Goal: Task Accomplishment & Management: Complete application form

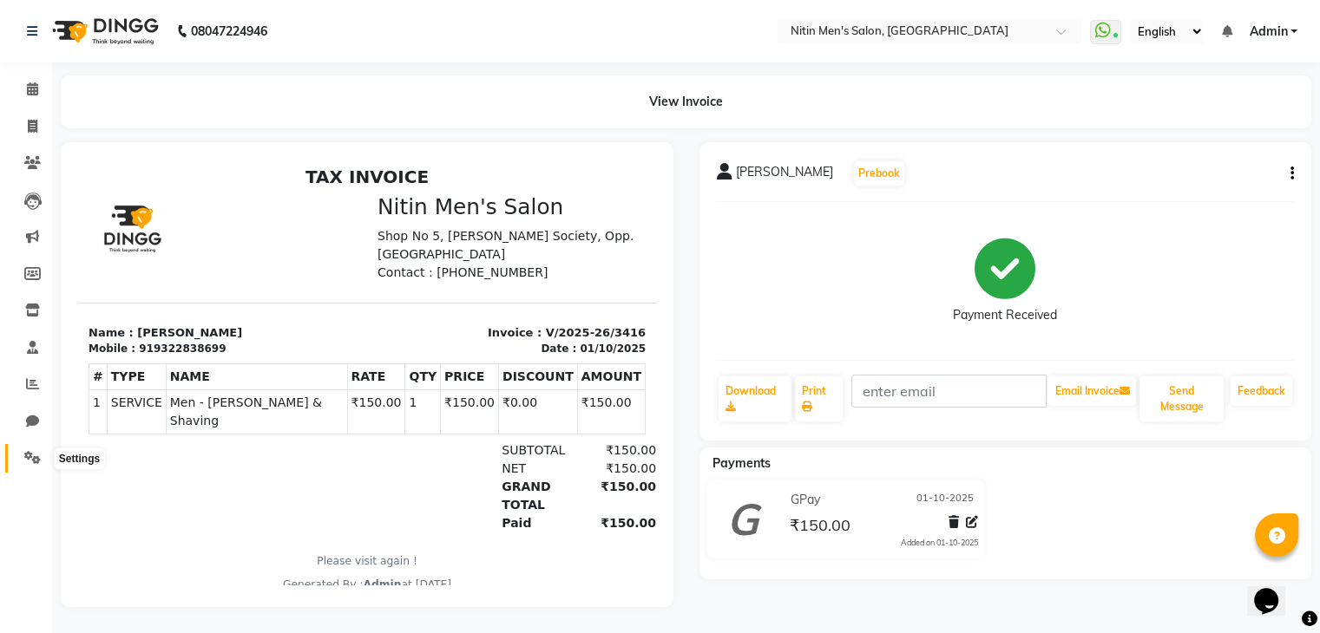
click at [38, 451] on icon at bounding box center [32, 457] width 16 height 13
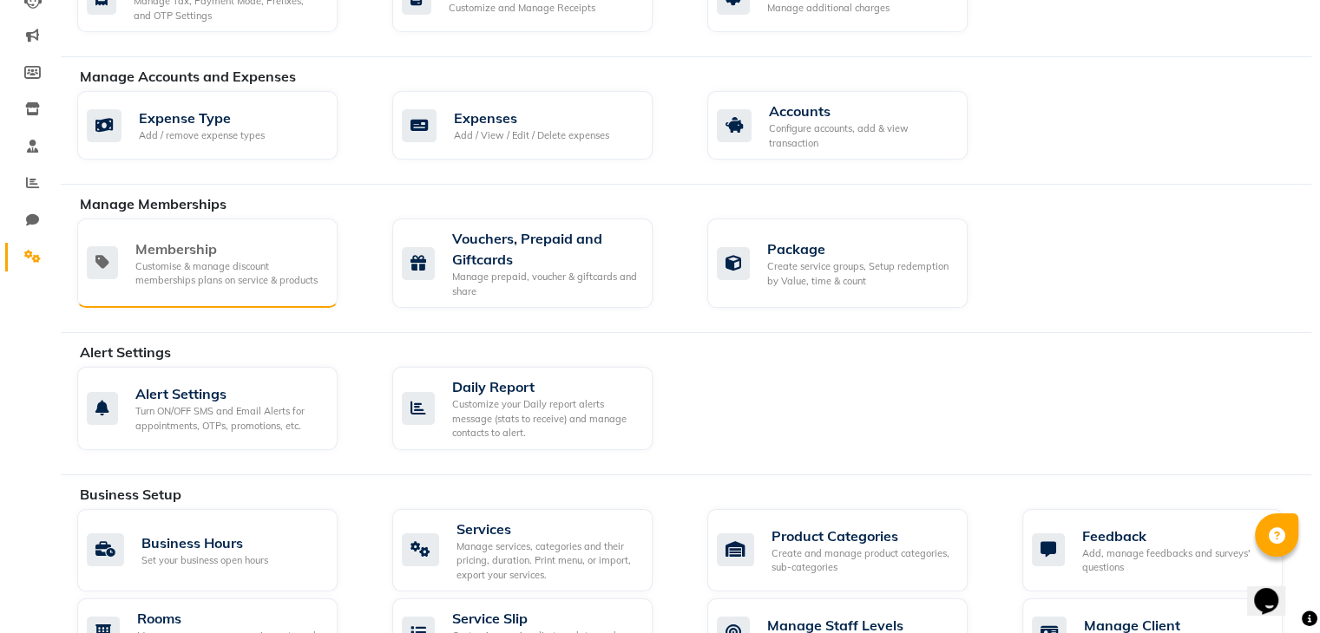
scroll to position [200, 0]
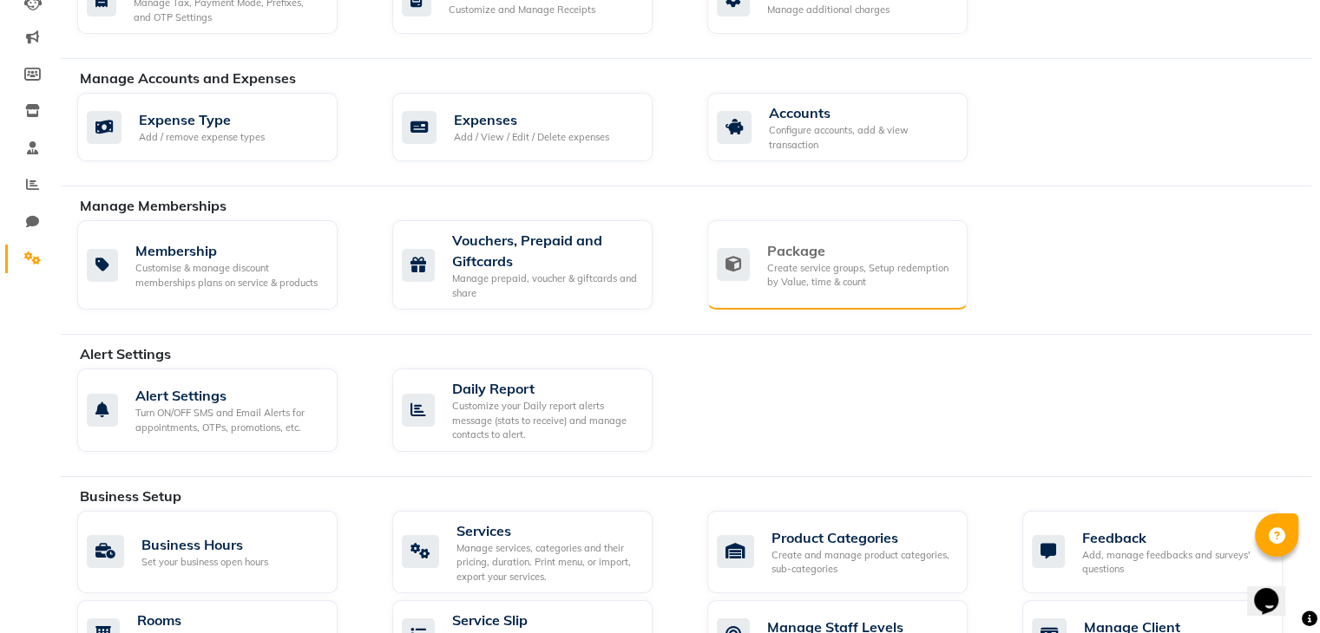
click at [874, 287] on div "Create service groups, Setup redemption by Value, time & count" at bounding box center [860, 275] width 187 height 29
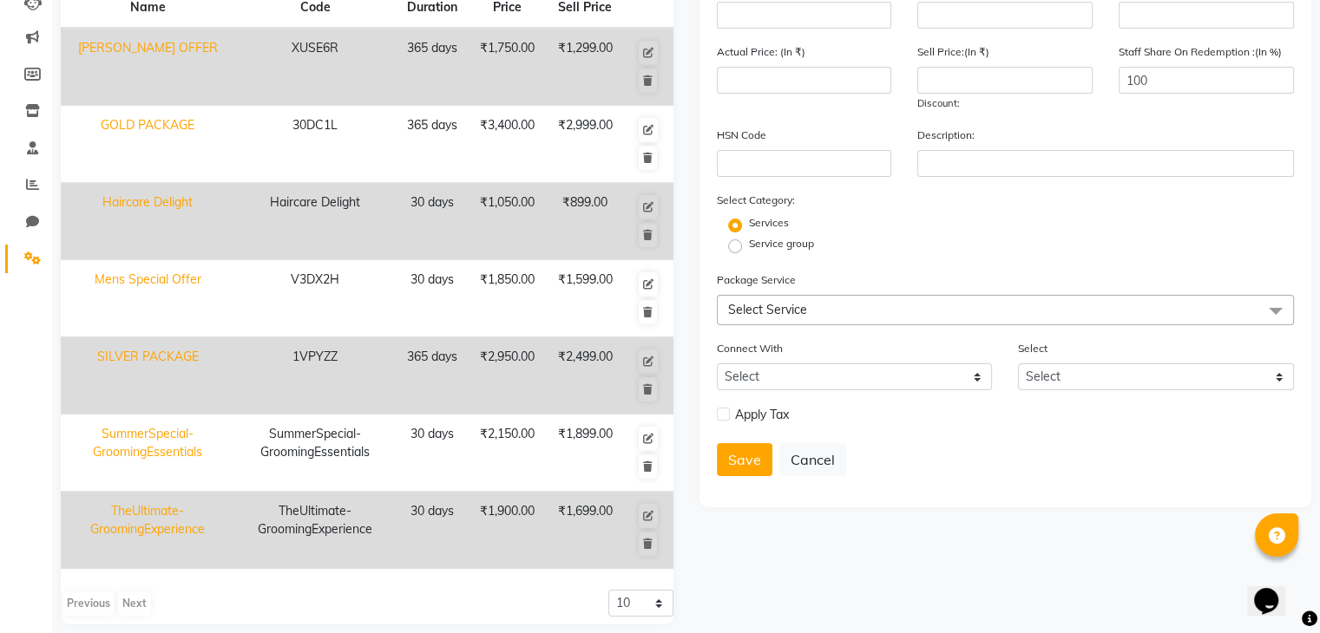
click at [868, 311] on span "Select Service" at bounding box center [1006, 310] width 578 height 30
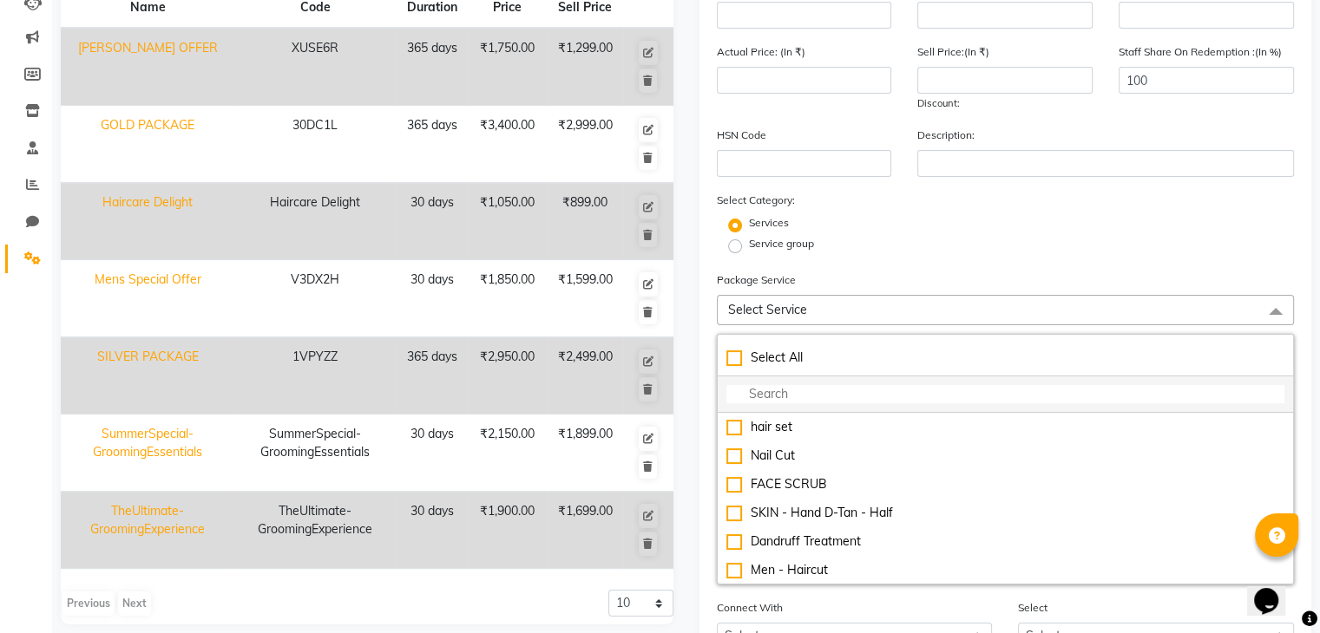
click at [765, 393] on input "multiselect-search" at bounding box center [1005, 394] width 559 height 18
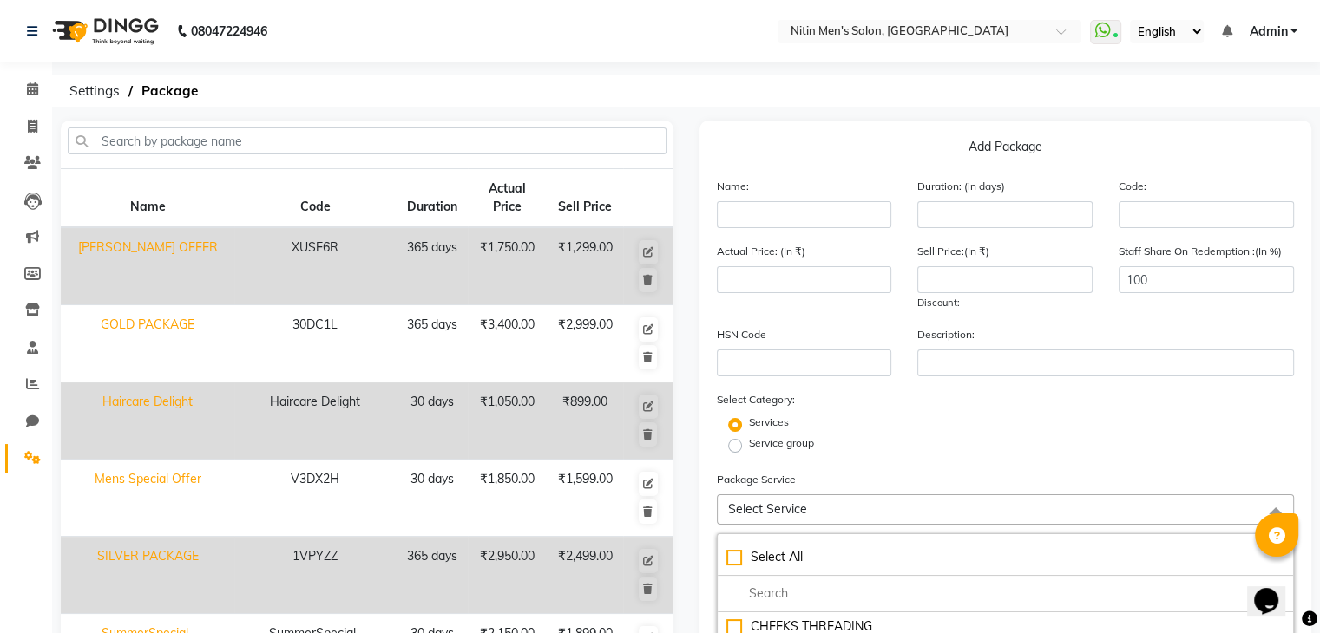
click at [760, 164] on div "Add Package Name: Duration: (in days) Code: Actual Price: (In ₹) Sell Price:(In…" at bounding box center [1005, 544] width 613 height 846
drag, startPoint x: 30, startPoint y: 109, endPoint x: 33, endPoint y: 119, distance: 9.9
click at [33, 119] on li "Invoice" at bounding box center [26, 126] width 52 height 37
click at [33, 120] on icon at bounding box center [33, 126] width 10 height 13
select select "service"
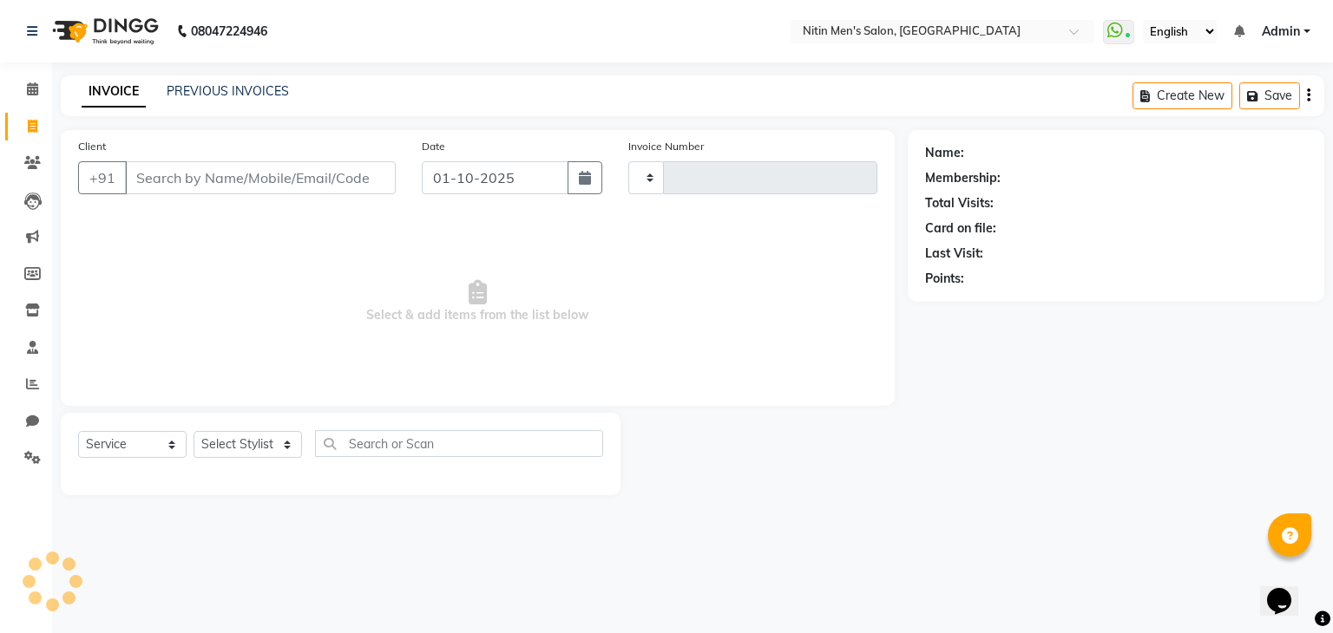
type input "3417"
select select "7981"
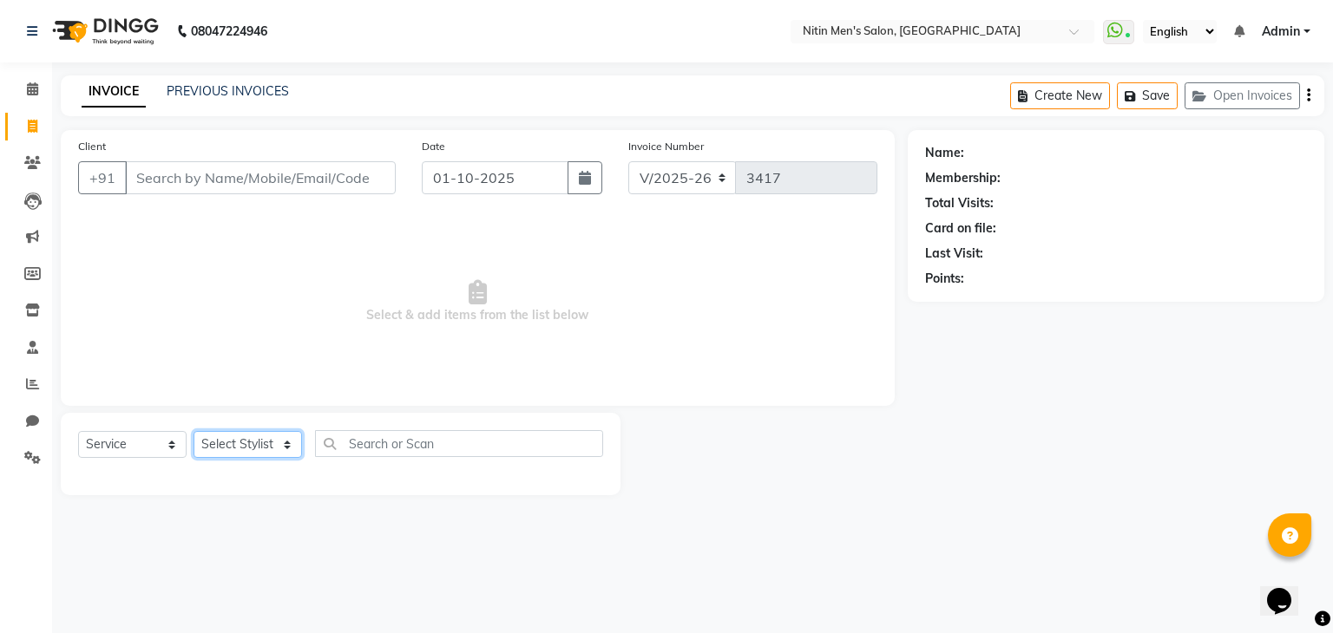
click at [264, 435] on select "Select Stylist [PERSON_NAME] DEEPA [PERSON_NAME] MEENAKSHI NITIN SIR [PERSON_NA…" at bounding box center [248, 444] width 108 height 27
select select "85157"
click at [194, 432] on select "Select Stylist [PERSON_NAME] DEEPA [PERSON_NAME] MEENAKSHI NITIN SIR [PERSON_NA…" at bounding box center [248, 444] width 108 height 27
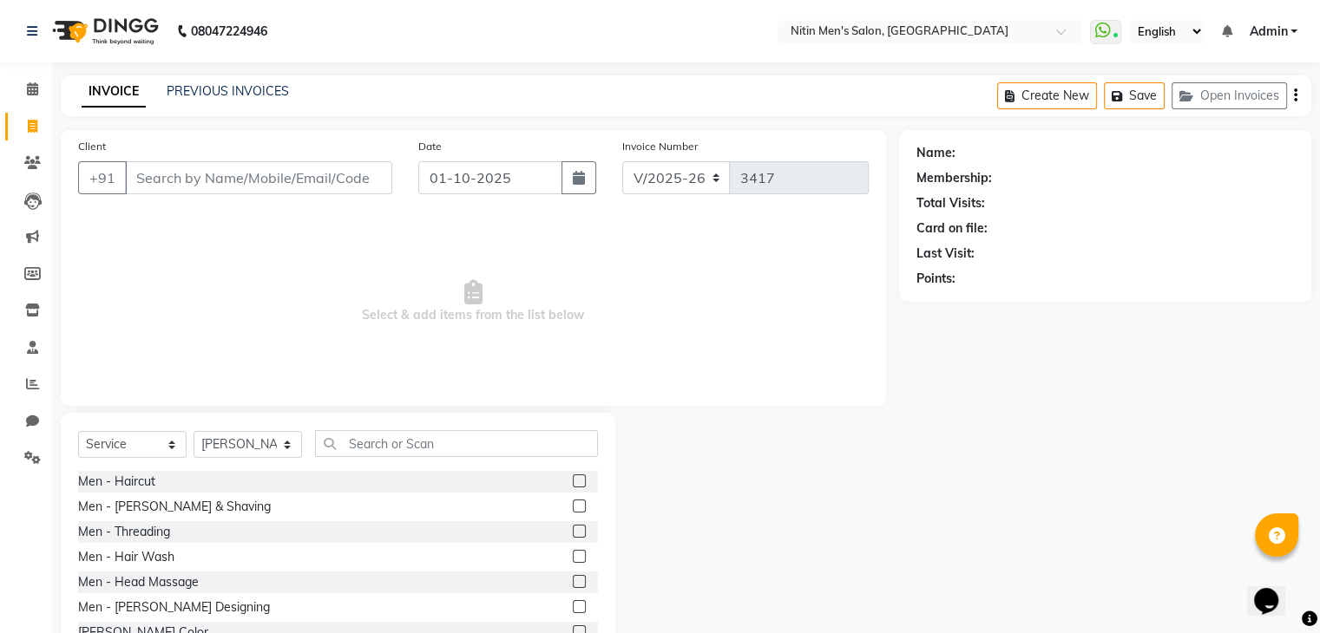
click at [573, 503] on label at bounding box center [579, 506] width 13 height 13
click at [573, 503] on input "checkbox" at bounding box center [578, 507] width 11 height 11
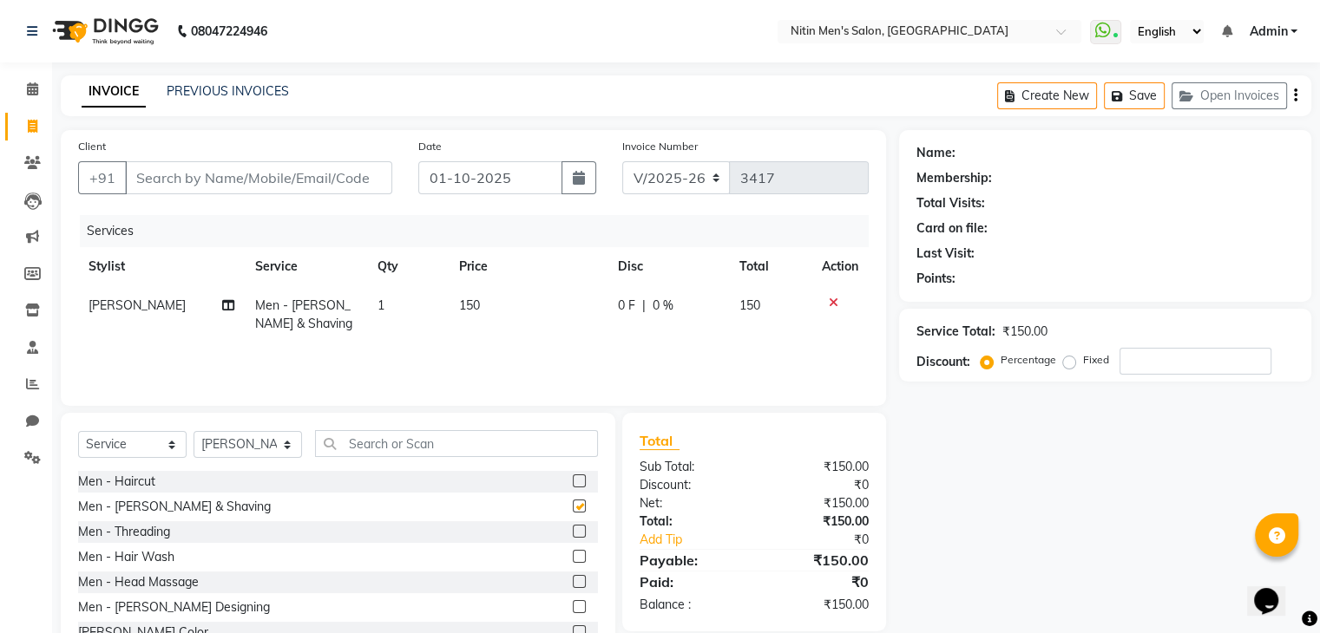
checkbox input "false"
click at [320, 180] on input "Client" at bounding box center [258, 177] width 267 height 33
type input "9"
type input "0"
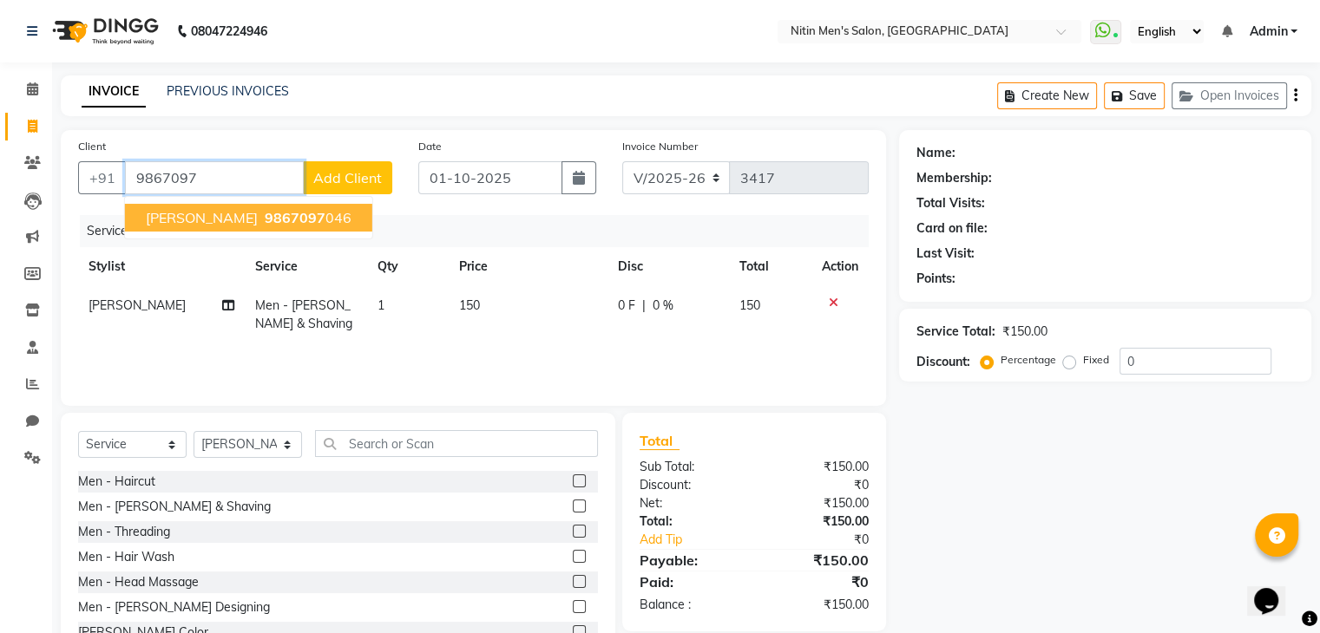
click at [298, 230] on button "[PERSON_NAME] 9867097 046" at bounding box center [248, 218] width 247 height 28
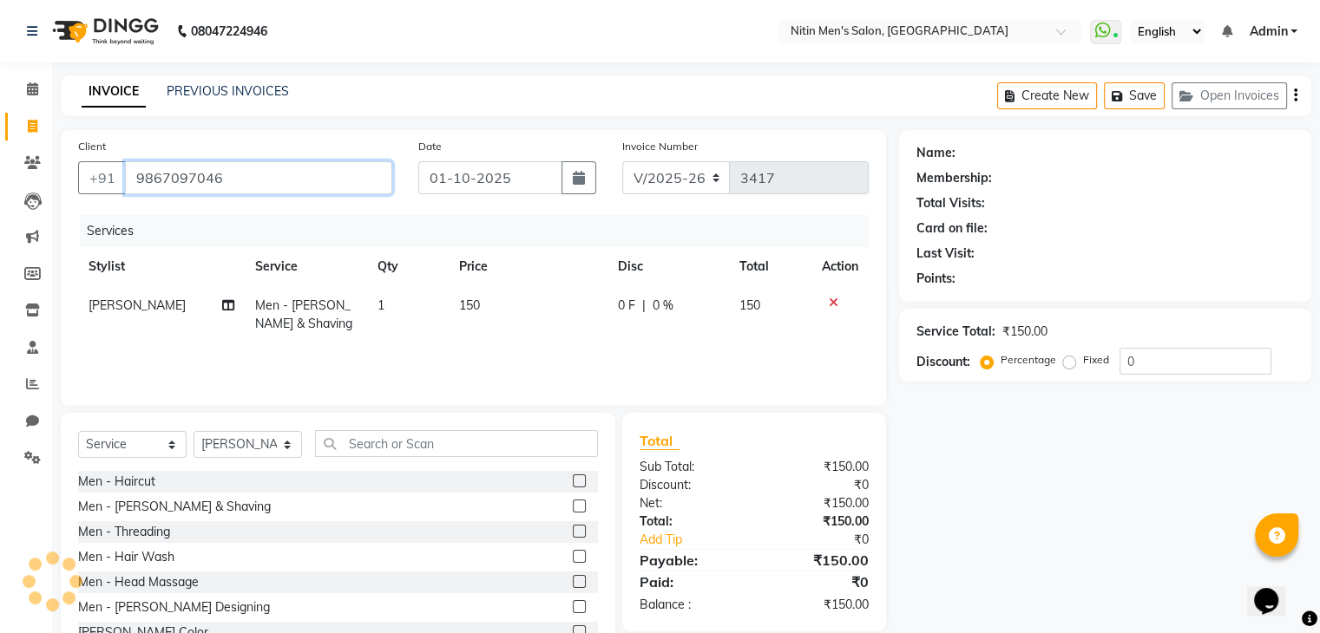
type input "9867097046"
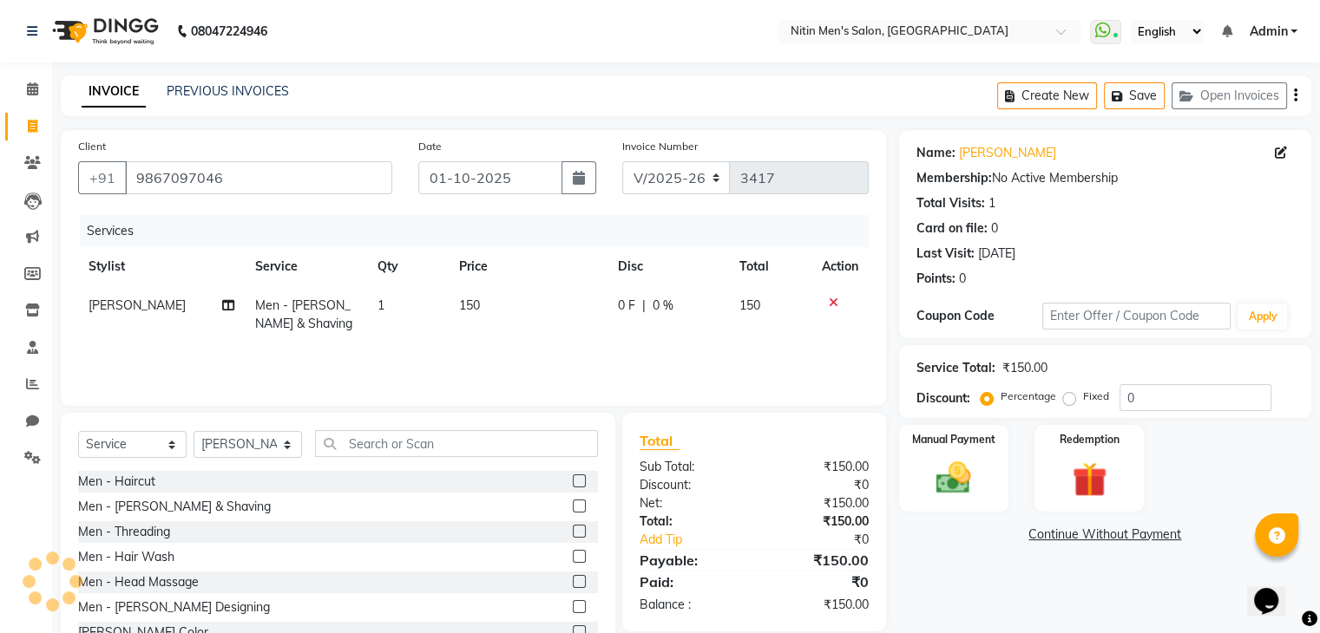
scroll to position [62, 0]
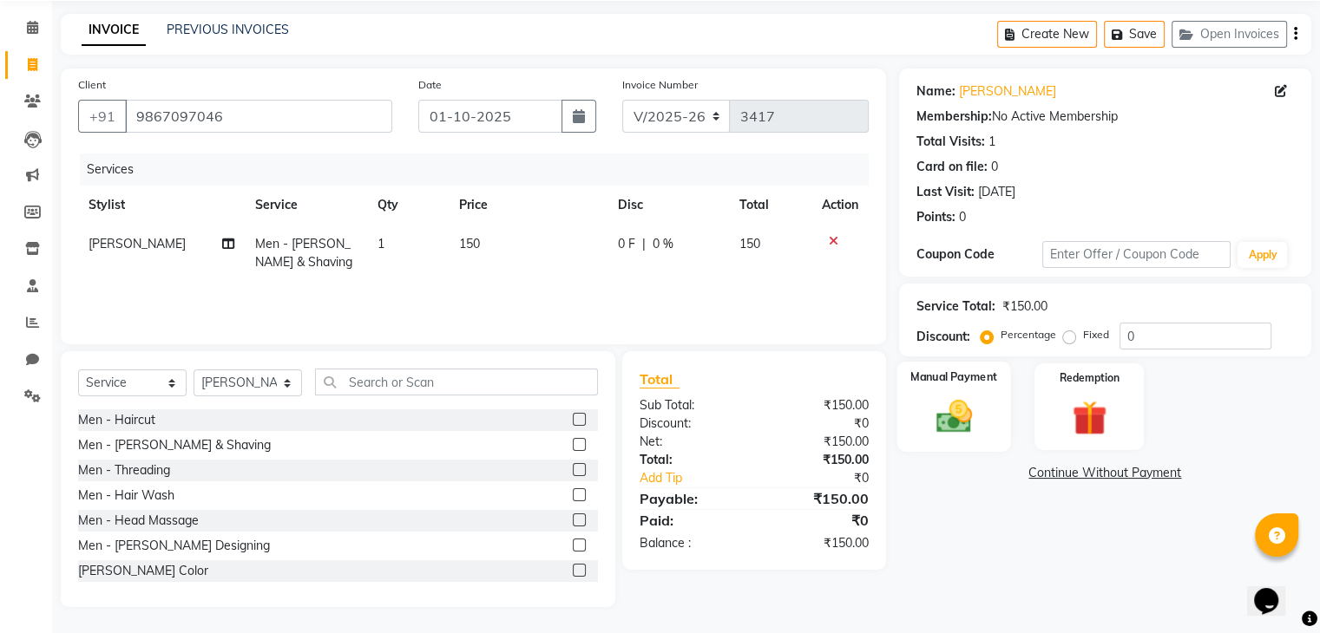
click at [988, 417] on div "Manual Payment" at bounding box center [953, 406] width 114 height 89
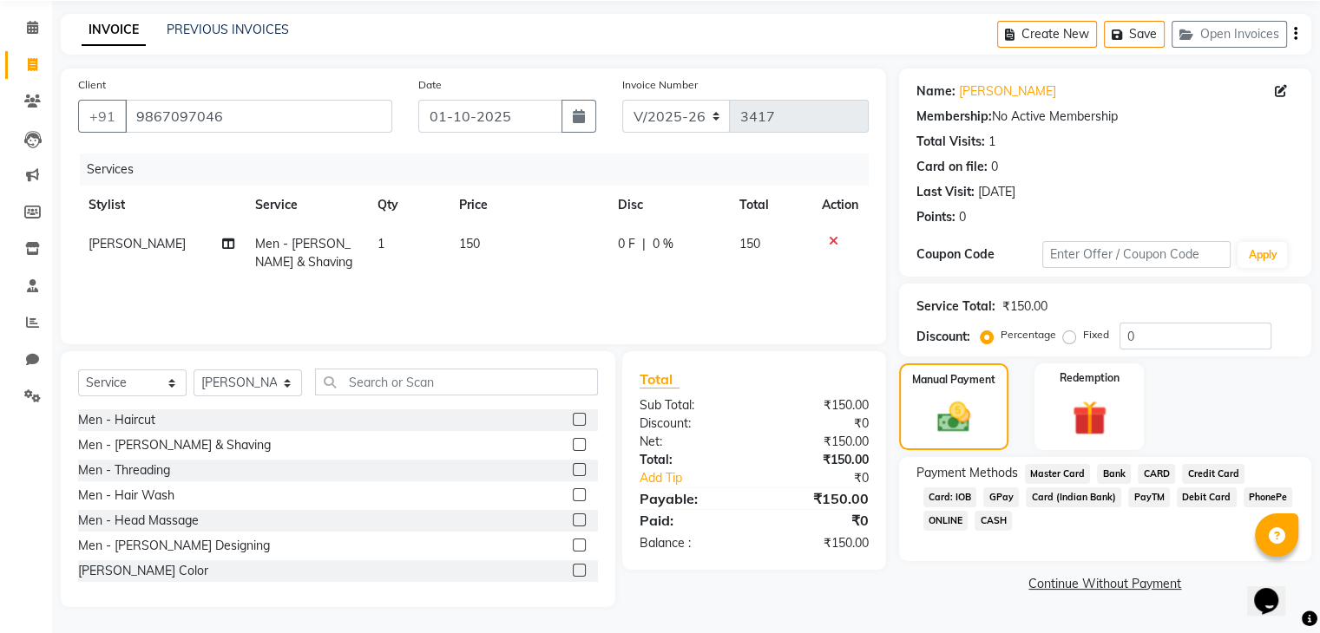
click at [995, 496] on span "GPay" at bounding box center [1001, 498] width 36 height 20
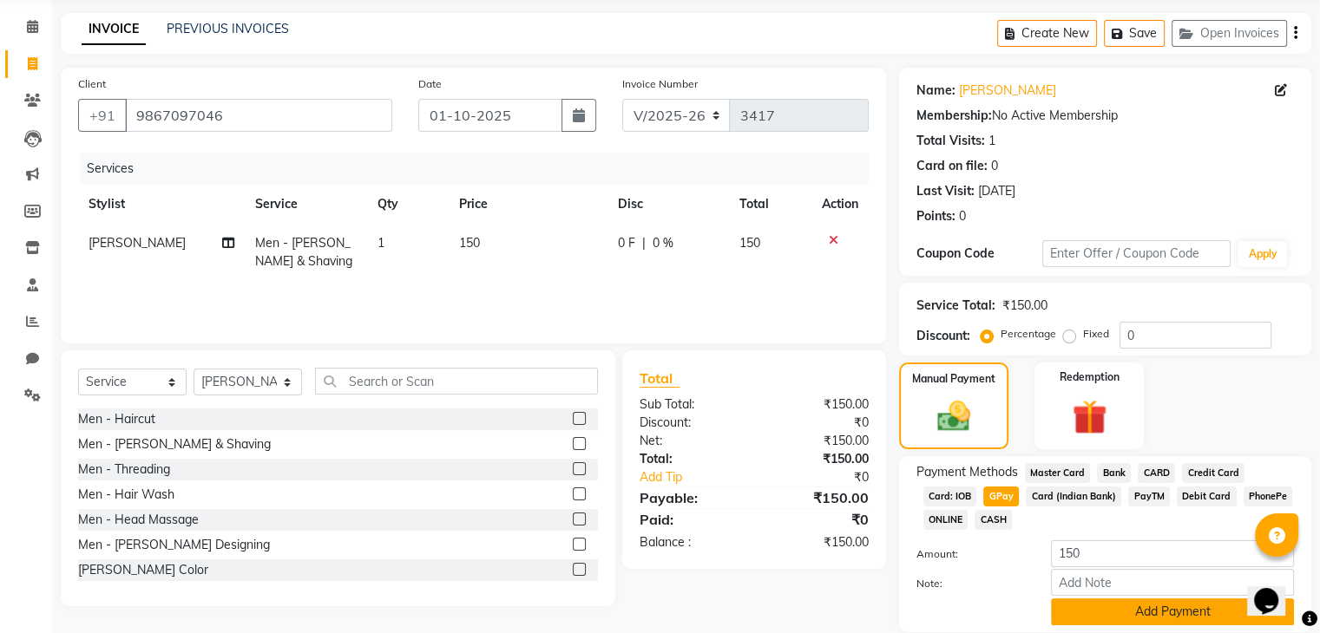
click at [1076, 622] on button "Add Payment" at bounding box center [1172, 612] width 243 height 27
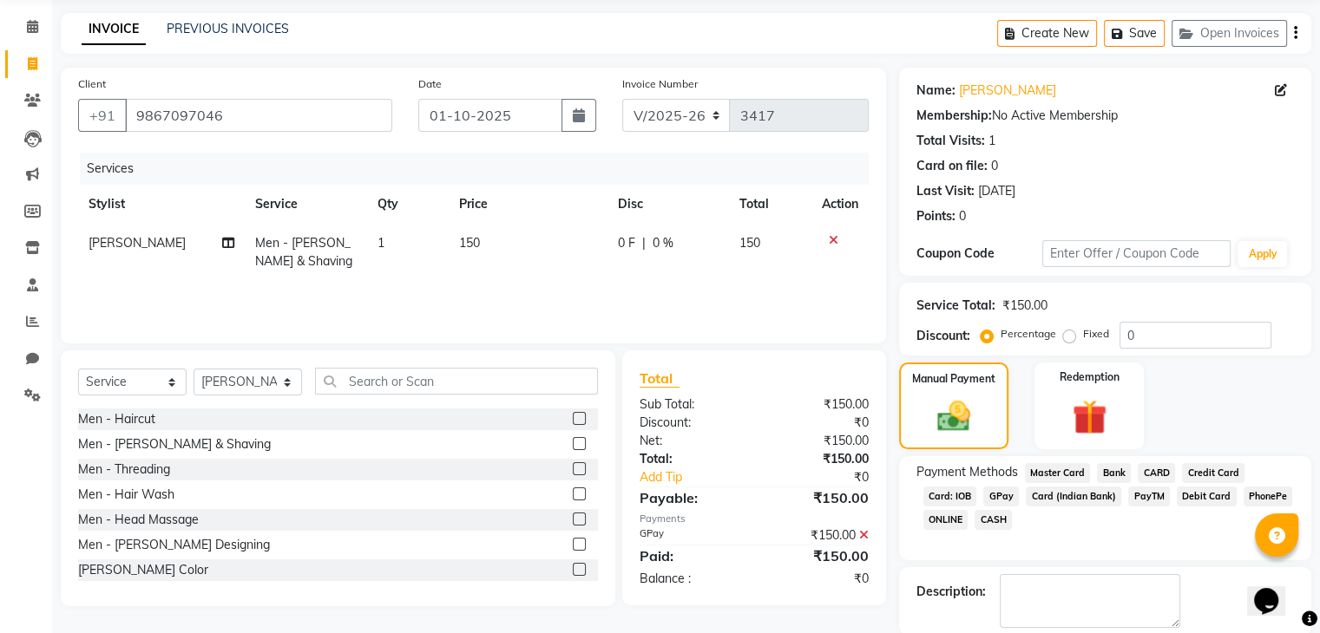
scroll to position [148, 0]
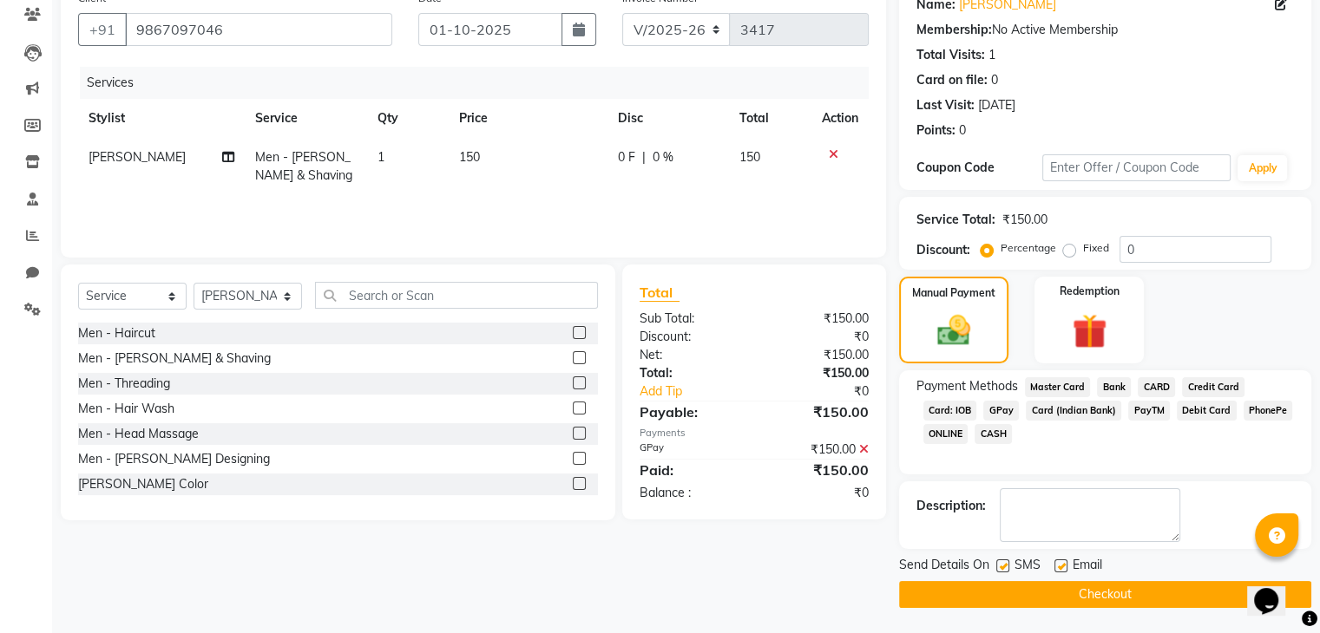
click at [1054, 587] on button "Checkout" at bounding box center [1105, 594] width 412 height 27
